Goal: Task Accomplishment & Management: Manage account settings

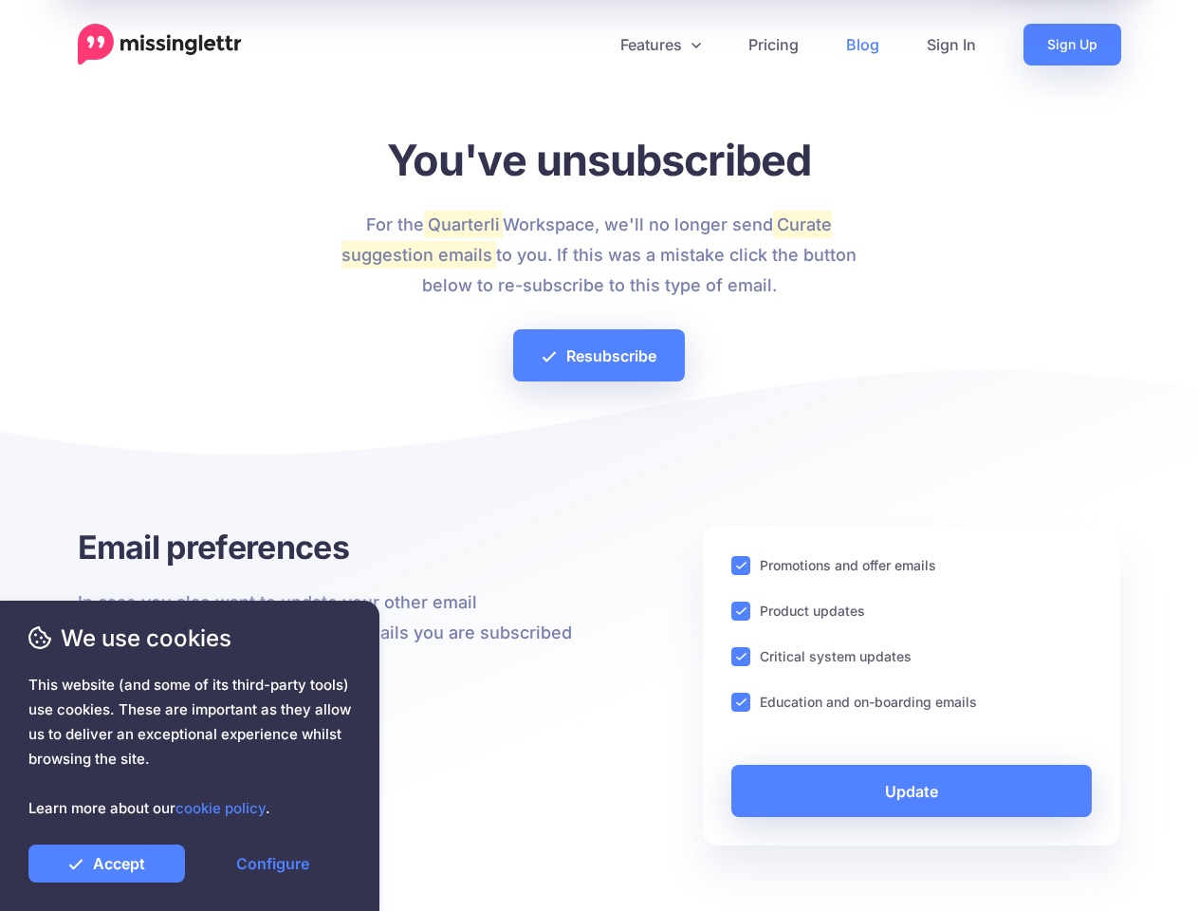
click at [599, 455] on div at bounding box center [600, 459] width 1044 height 133
click at [591, 45] on icon at bounding box center [591, 44] width 9 height 9
click at [659, 45] on link "Features" at bounding box center [661, 45] width 128 height 42
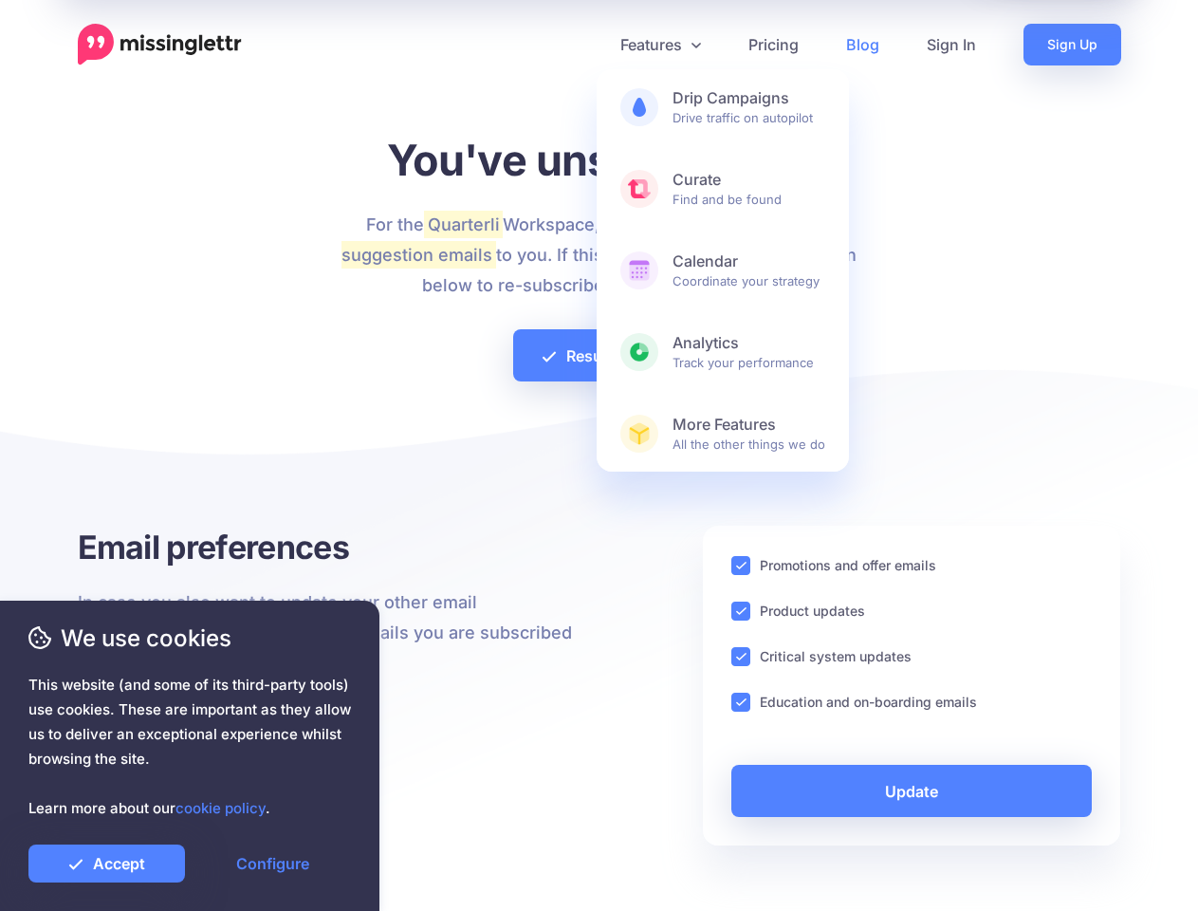
click at [741, 565] on ins at bounding box center [741, 565] width 19 height 19
click at [741, 611] on ins at bounding box center [741, 611] width 19 height 19
click at [741, 657] on ins at bounding box center [741, 656] width 19 height 19
click at [741, 702] on ins at bounding box center [741, 702] width 19 height 19
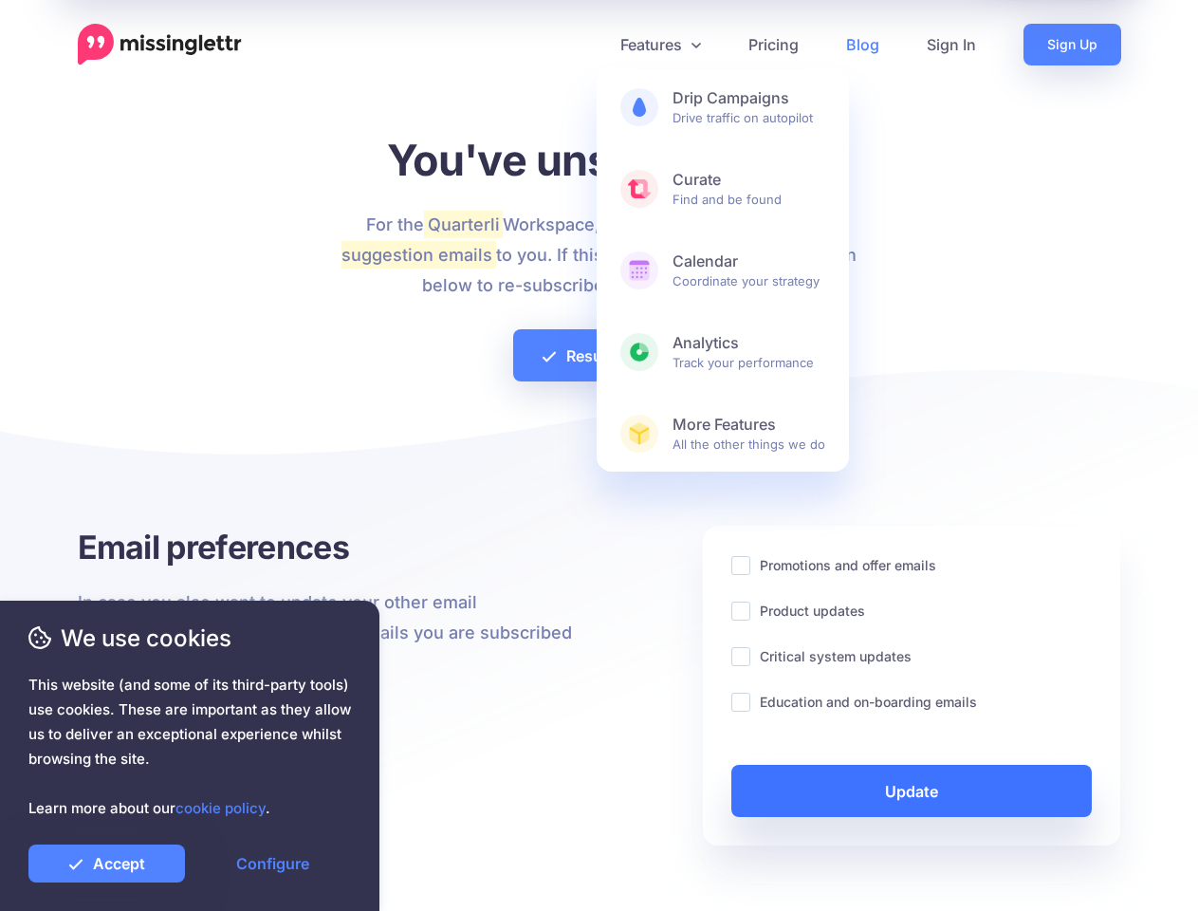
click at [912, 790] on link "Update" at bounding box center [912, 791] width 361 height 52
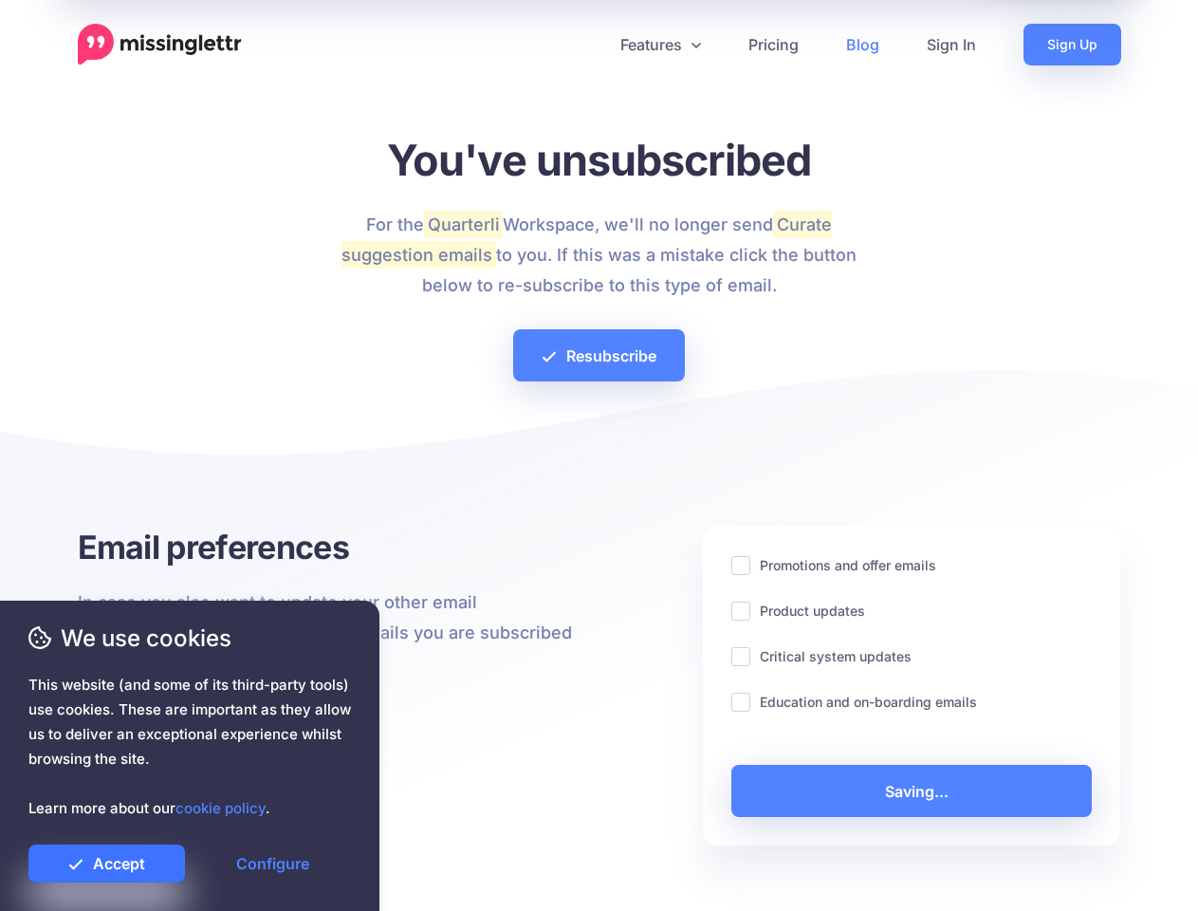
click at [106, 863] on link "Accept" at bounding box center [106, 863] width 157 height 38
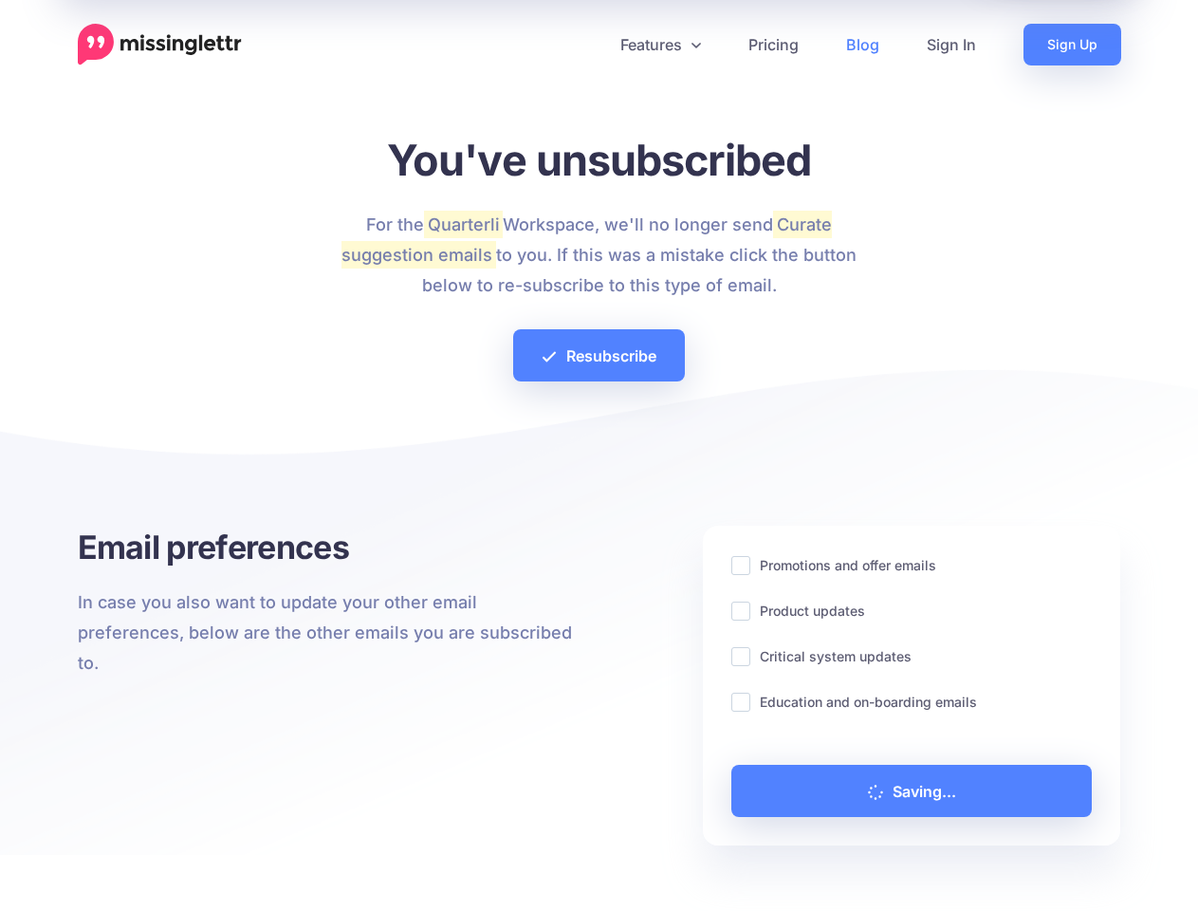
click at [272, 863] on link "Configure" at bounding box center [273, 863] width 157 height 38
